Goal: Task Accomplishment & Management: Manage account settings

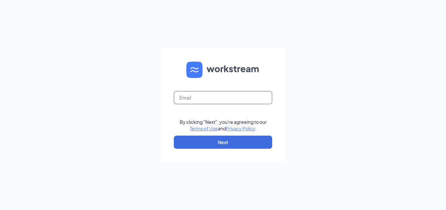
click at [208, 99] on input "text" at bounding box center [223, 97] width 98 height 13
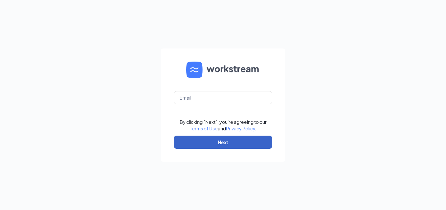
click at [217, 145] on button "Next" at bounding box center [223, 142] width 98 height 13
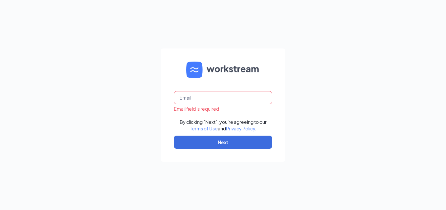
click at [205, 102] on input "text" at bounding box center [223, 97] width 98 height 13
type input "[EMAIL_ADDRESS][DOMAIN_NAME]"
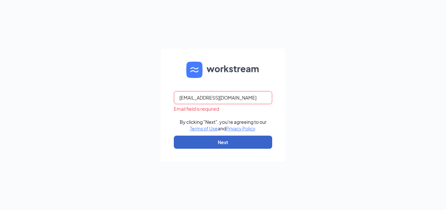
click at [220, 142] on button "Next" at bounding box center [223, 142] width 98 height 13
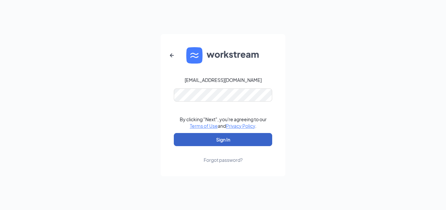
click at [212, 141] on button "Sign In" at bounding box center [223, 139] width 98 height 13
